Goal: Task Accomplishment & Management: Manage account settings

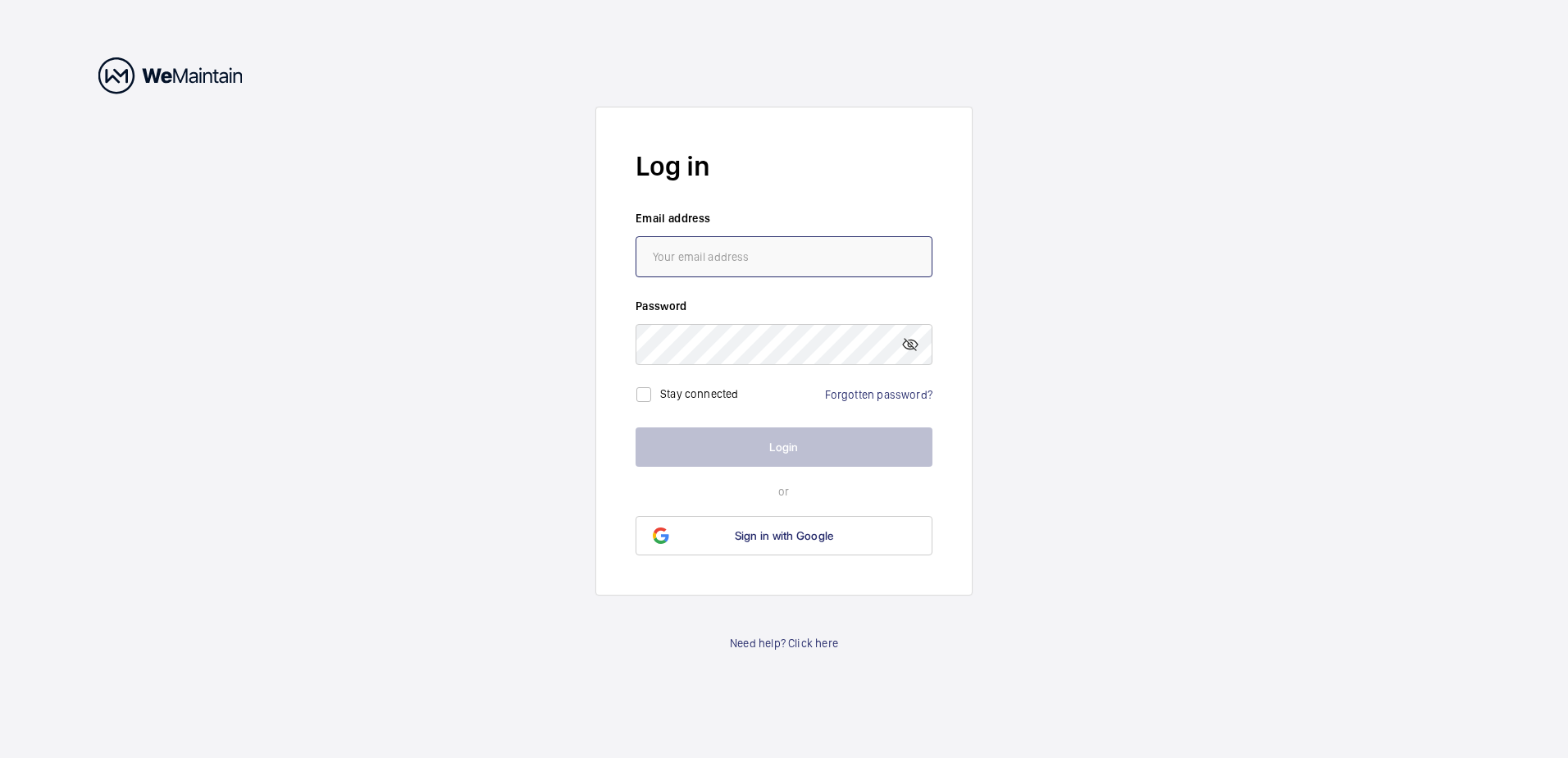
type input "[EMAIL_ADDRESS][DOMAIN_NAME]"
drag, startPoint x: 576, startPoint y: 435, endPoint x: 709, endPoint y: 432, distance: 133.0
click at [577, 435] on wm-front-auth-container "Log in Email address [EMAIL_ADDRESS][DOMAIN_NAME] Password Stay connected Forgo…" at bounding box center [784, 379] width 1568 height 758
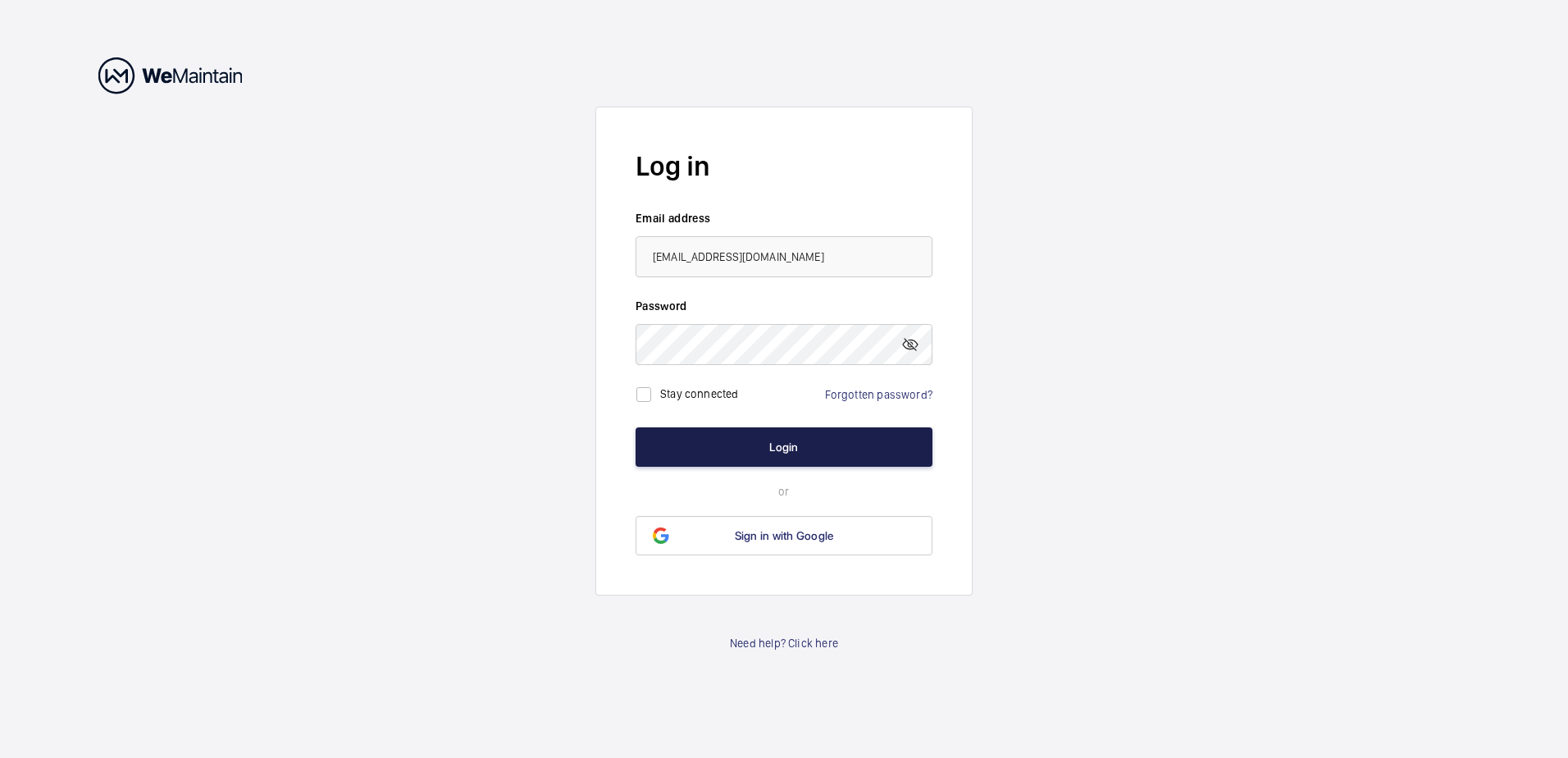
click at [770, 438] on button "Login" at bounding box center [784, 447] width 297 height 39
